Goal: Information Seeking & Learning: Find specific fact

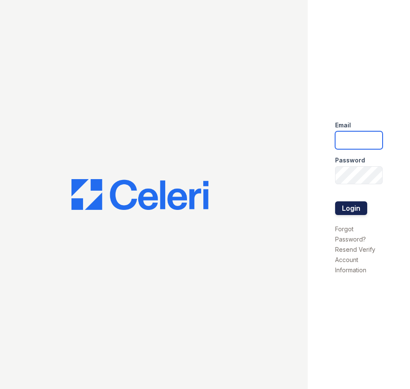
type input "springparc1@cafmanagement.com"
click at [351, 205] on button "Login" at bounding box center [351, 208] width 32 height 14
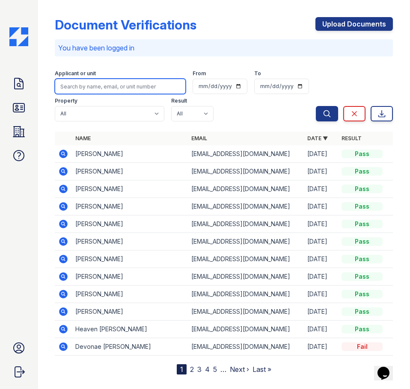
click at [103, 85] on input "search" at bounding box center [120, 86] width 131 height 15
type input "[PERSON_NAME]"
click at [316, 106] on button "Search" at bounding box center [327, 113] width 22 height 15
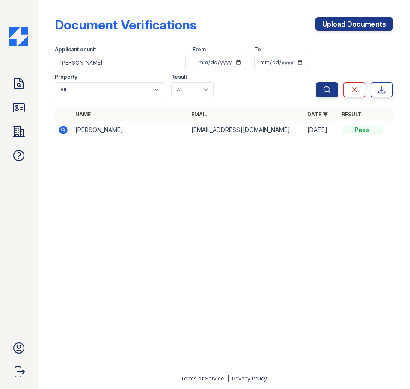
click at [66, 129] on icon at bounding box center [63, 130] width 9 height 9
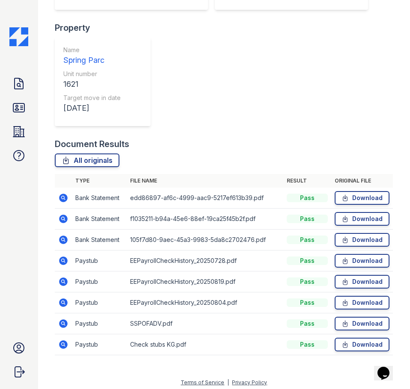
scroll to position [192, 0]
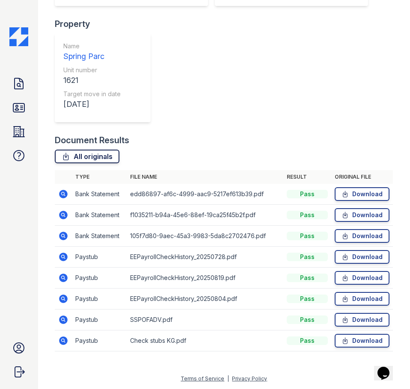
click at [74, 159] on link "All originals" at bounding box center [87, 157] width 65 height 14
click at [102, 157] on link "All originals" at bounding box center [87, 157] width 65 height 14
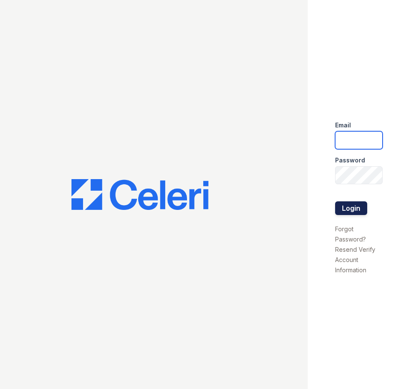
type input "springparc1@cafmanagement.com"
click at [344, 206] on button "Login" at bounding box center [351, 208] width 32 height 14
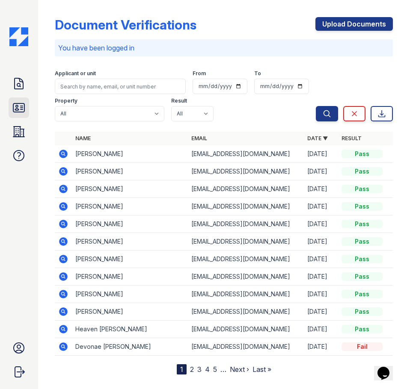
click at [22, 110] on icon at bounding box center [18, 108] width 11 height 9
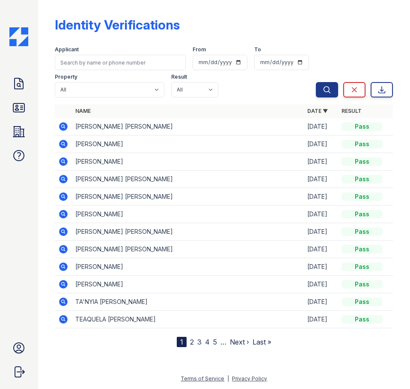
click at [61, 127] on icon at bounding box center [63, 126] width 9 height 9
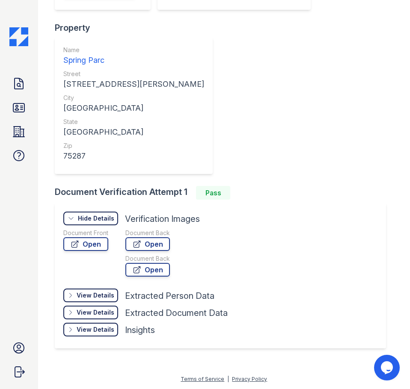
scroll to position [191, 0]
click at [100, 242] on link "Open" at bounding box center [85, 244] width 45 height 14
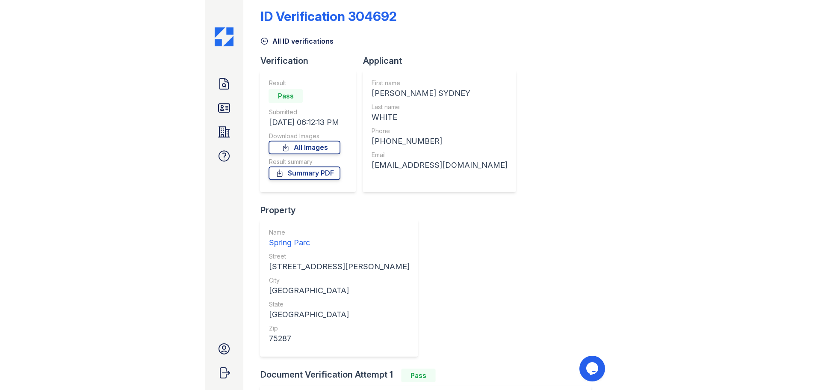
scroll to position [0, 0]
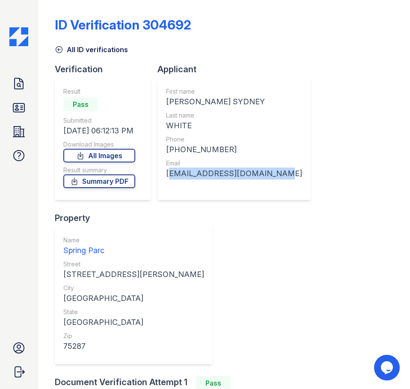
drag, startPoint x: 167, startPoint y: 174, endPoint x: 271, endPoint y: 176, distance: 104.0
click at [271, 176] on div "First name [PERSON_NAME] [GEOGRAPHIC_DATA] Last name WHITE Phone [PHONE_NUMBER]…" at bounding box center [233, 139] width 153 height 121
copy div "[EMAIL_ADDRESS][DOMAIN_NAME]"
click at [166, 145] on div "[PHONE_NUMBER]" at bounding box center [234, 150] width 136 height 12
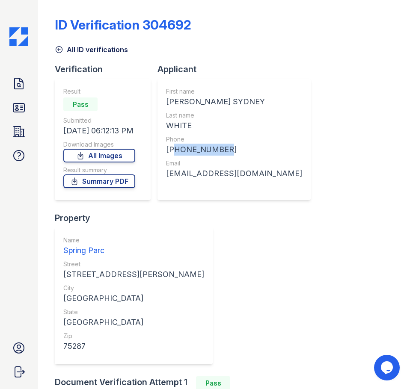
drag, startPoint x: 169, startPoint y: 147, endPoint x: 224, endPoint y: 146, distance: 54.3
click at [224, 146] on div "[PHONE_NUMBER]" at bounding box center [234, 150] width 136 height 12
copy div "14699189858"
drag, startPoint x: 166, startPoint y: 101, endPoint x: 198, endPoint y: 103, distance: 31.7
click at [198, 103] on div "[PERSON_NAME] SYDNEY" at bounding box center [234, 102] width 136 height 12
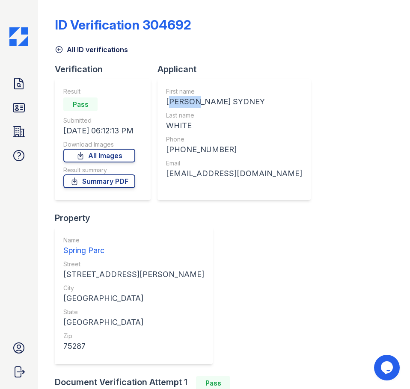
copy div "[PERSON_NAME]"
click at [196, 126] on div "WHITE" at bounding box center [234, 126] width 136 height 12
drag, startPoint x: 195, startPoint y: 123, endPoint x: 162, endPoint y: 122, distance: 32.5
click at [162, 122] on div "First name [PERSON_NAME] [GEOGRAPHIC_DATA] Last name WHITE Phone [PHONE_NUMBER]…" at bounding box center [233, 139] width 153 height 121
copy div "WHITE"
